Goal: Information Seeking & Learning: Check status

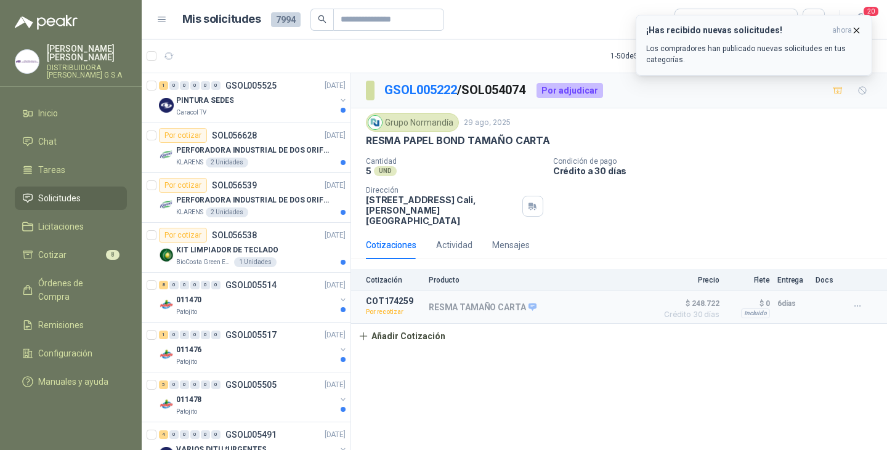
click at [861, 32] on icon "button" at bounding box center [856, 30] width 10 height 10
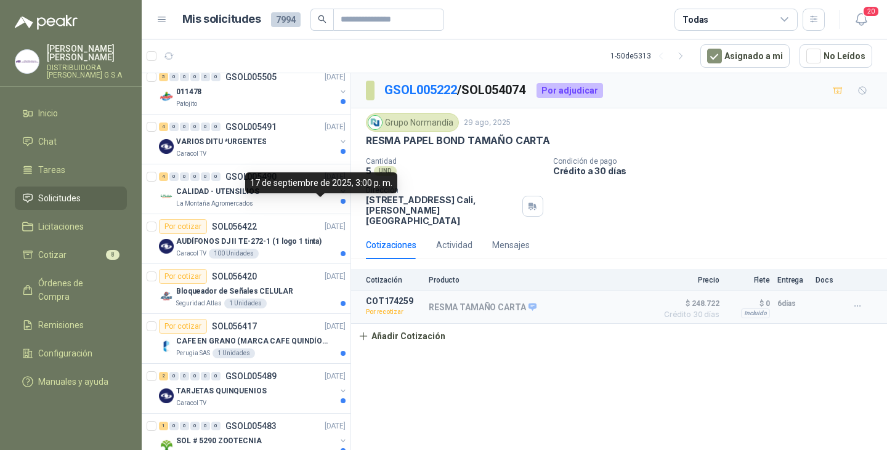
scroll to position [370, 0]
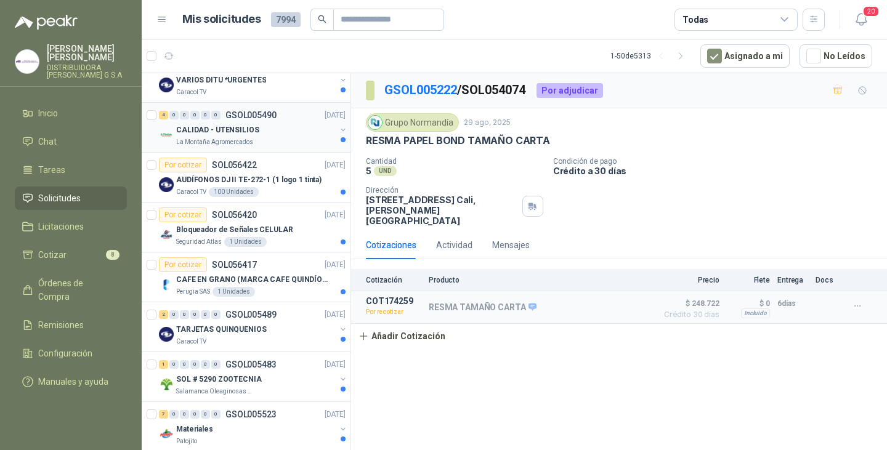
click at [235, 129] on p "CALIDAD - UTENSILIOS" at bounding box center [217, 130] width 83 height 12
